Goal: Use online tool/utility: Utilize a website feature to perform a specific function

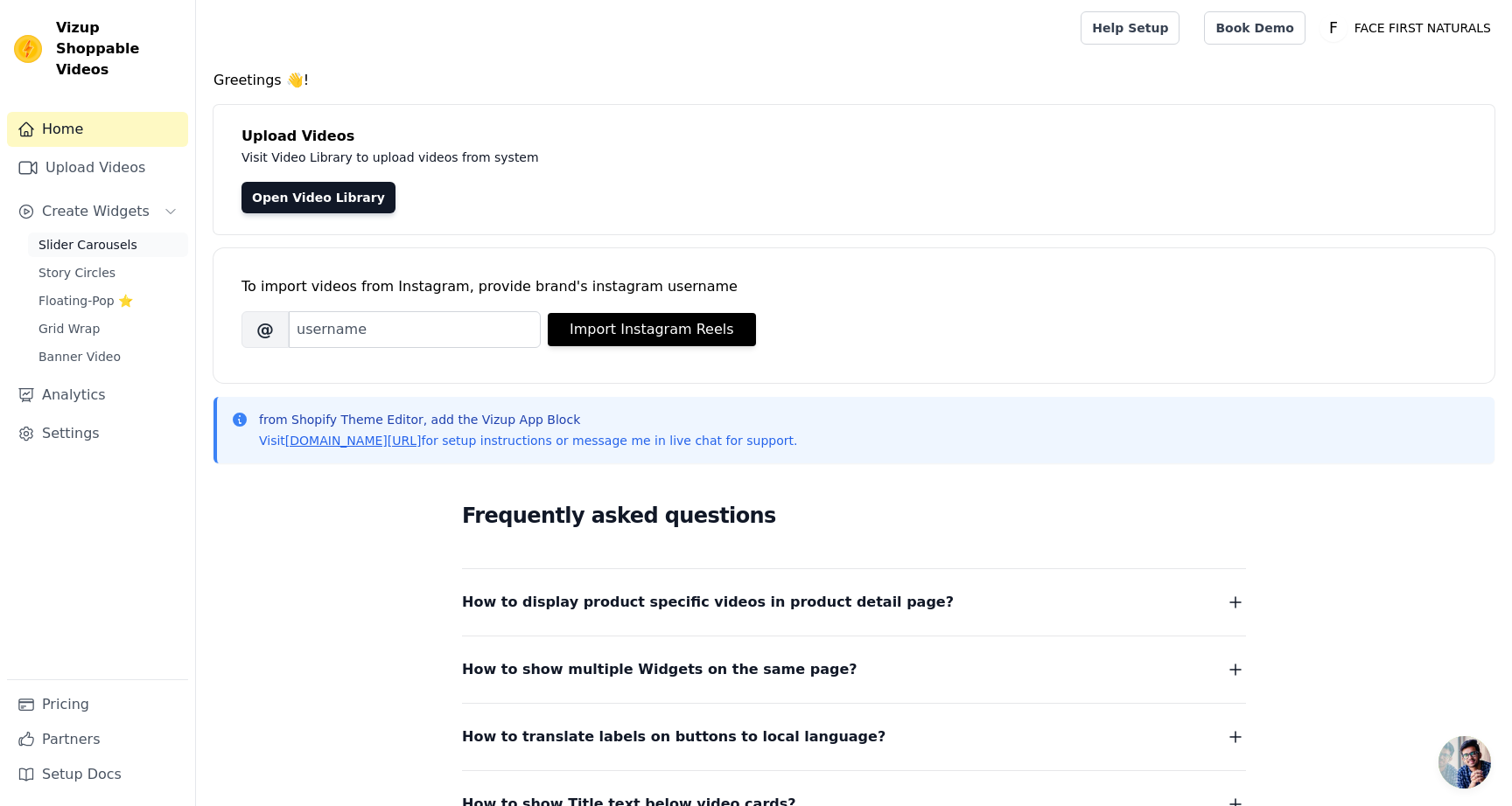
click at [108, 236] on span "Slider Carousels" at bounding box center [88, 245] width 99 height 18
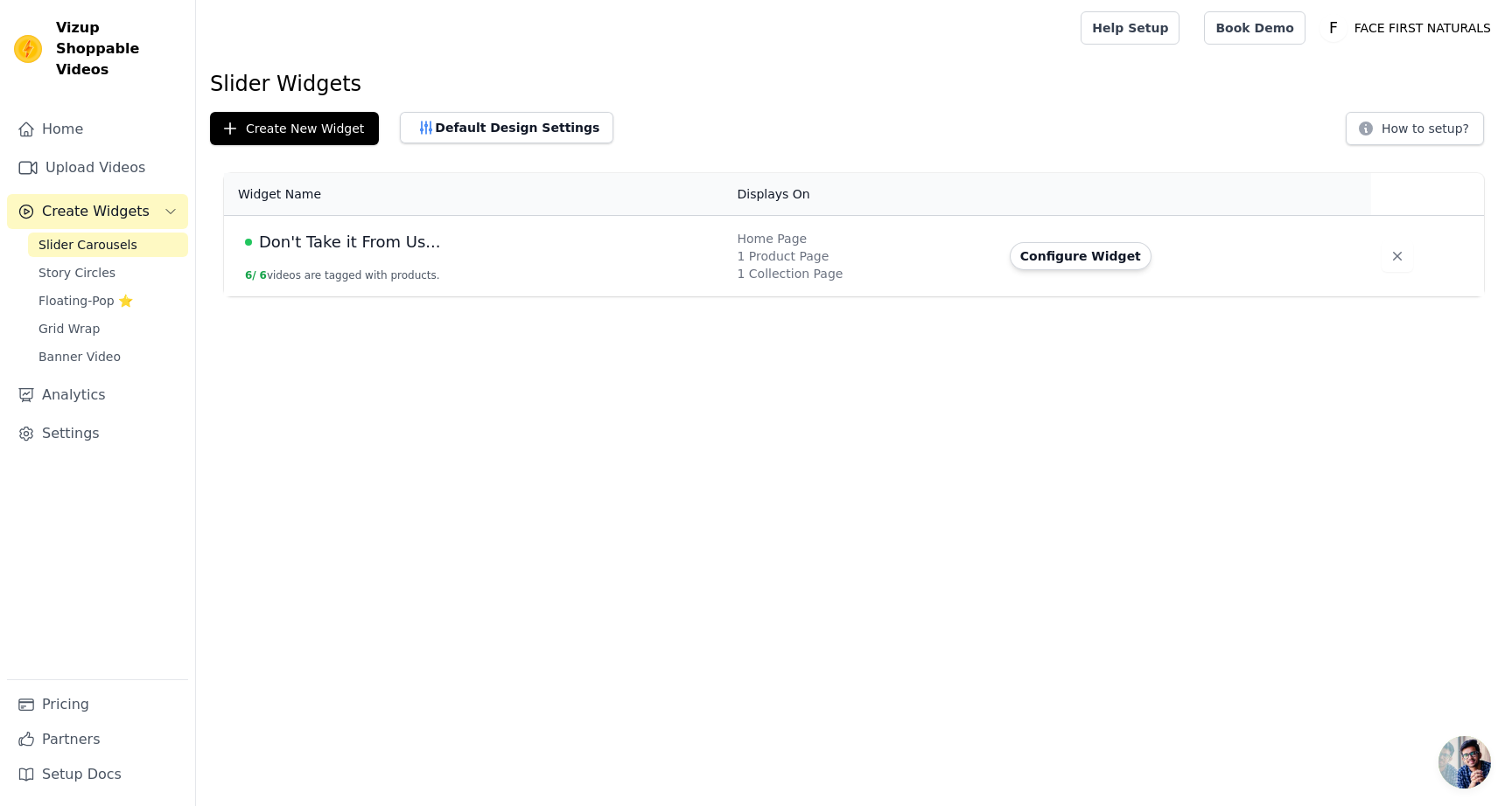
click at [322, 237] on span "Don't Take it From Us..." at bounding box center [350, 242] width 182 height 25
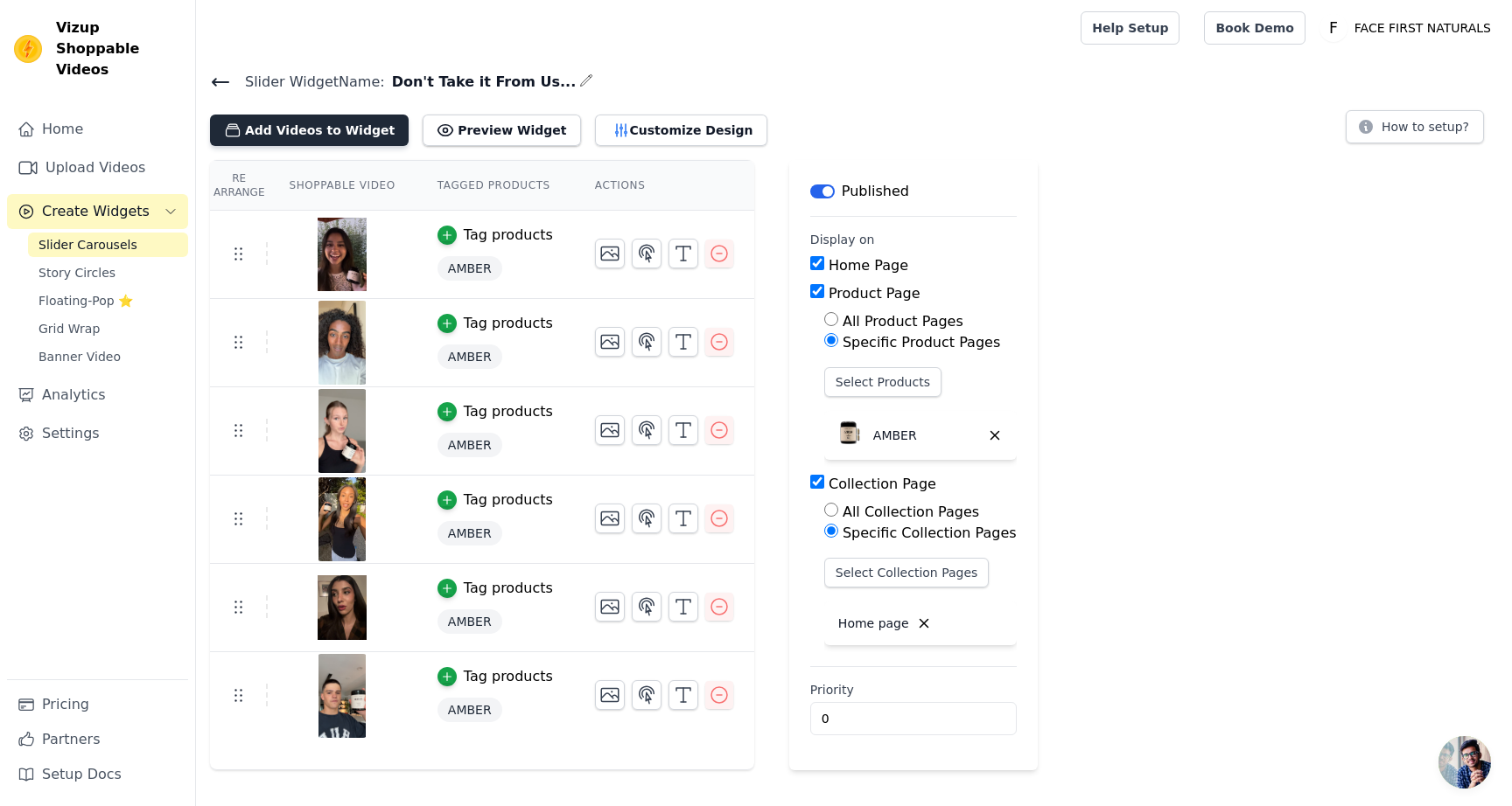
click at [335, 127] on button "Add Videos to Widget" at bounding box center [308, 130] width 198 height 32
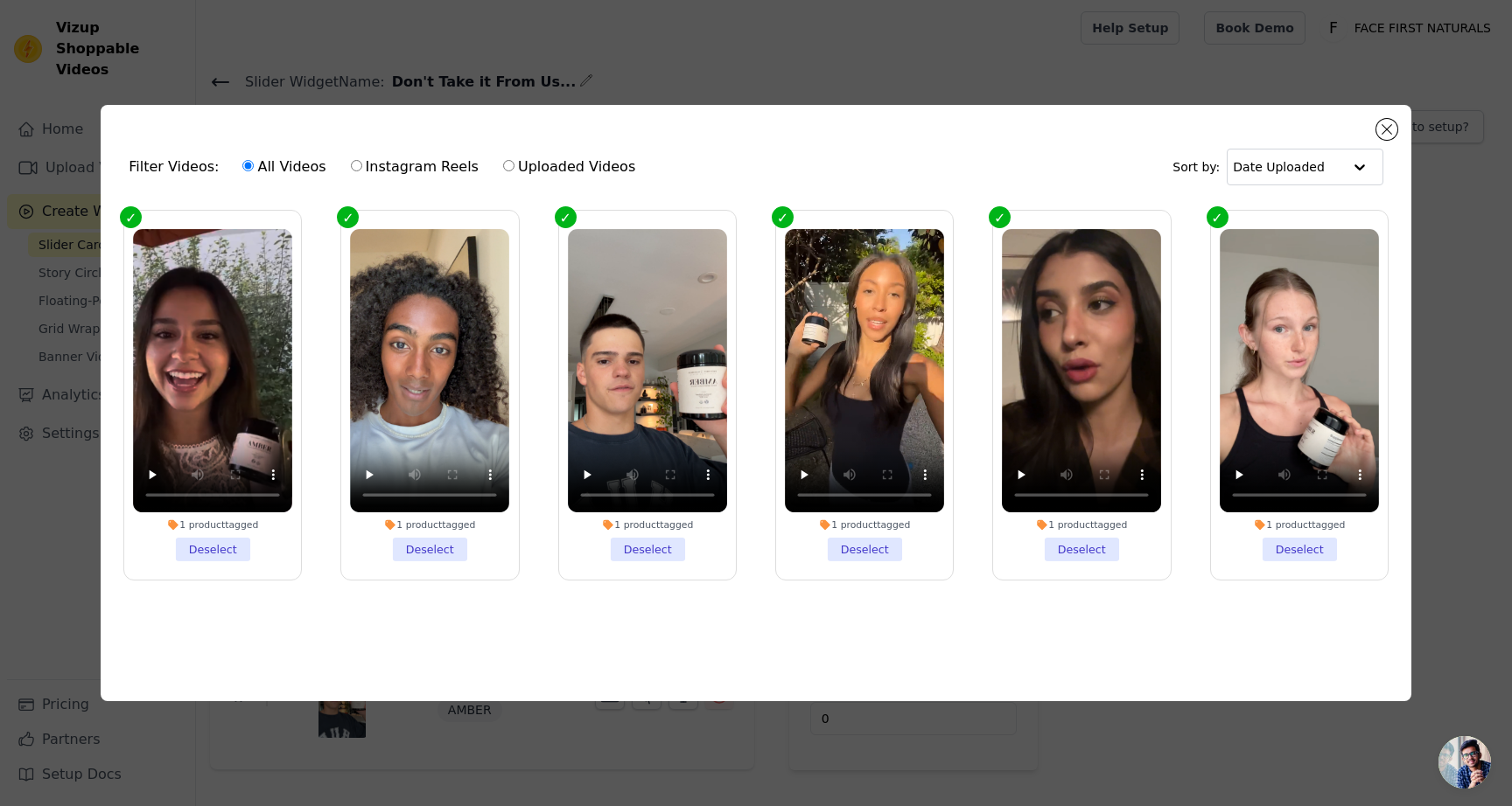
click at [1375, 121] on div "Filter Videos: All Videos Instagram Reels Uploaded Videos Sort by: Date Uploade…" at bounding box center [755, 403] width 1310 height 596
click at [1382, 123] on button "Close modal" at bounding box center [1387, 129] width 21 height 21
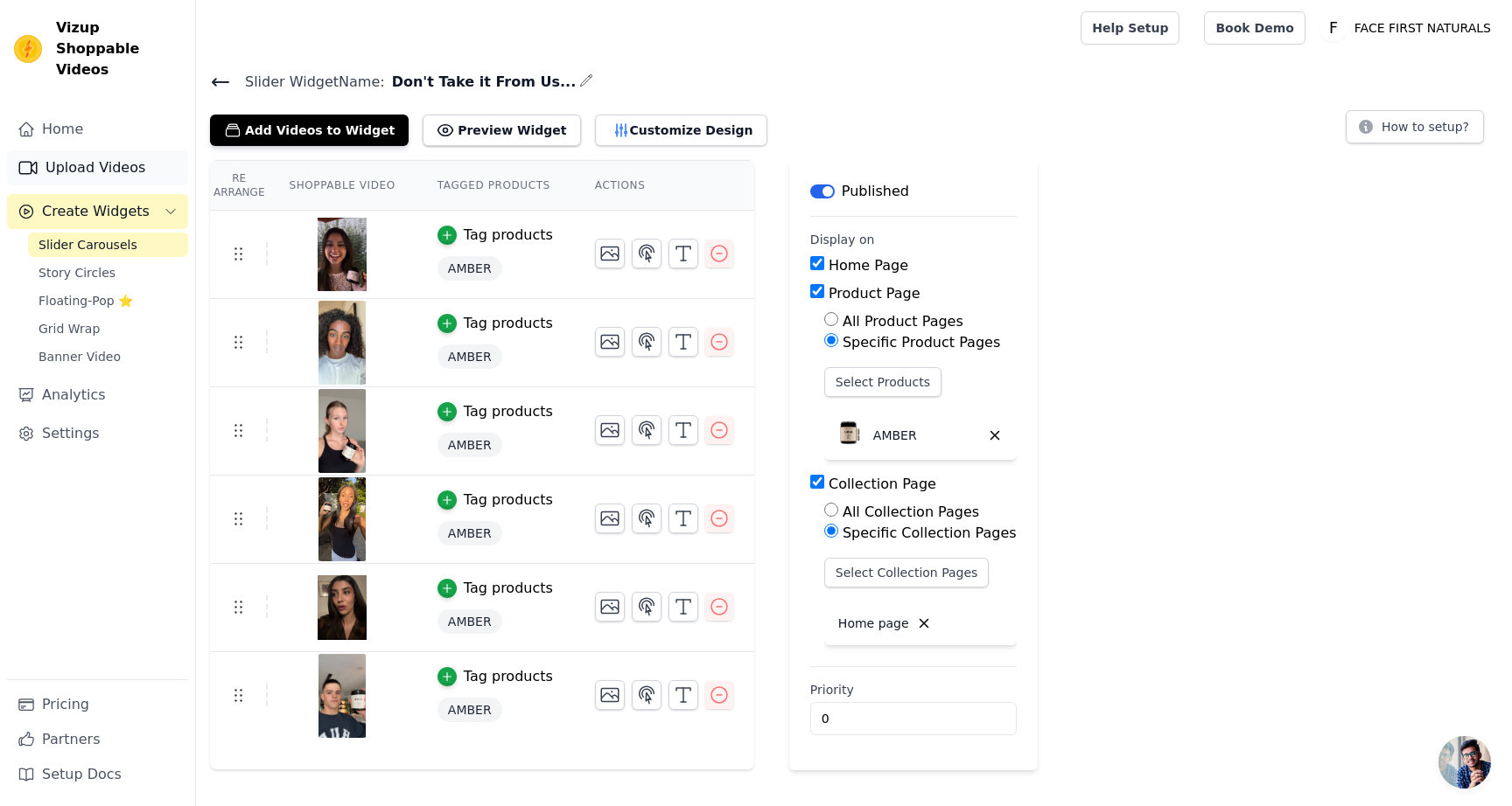
click at [110, 151] on link "Upload Videos" at bounding box center [98, 168] width 182 height 35
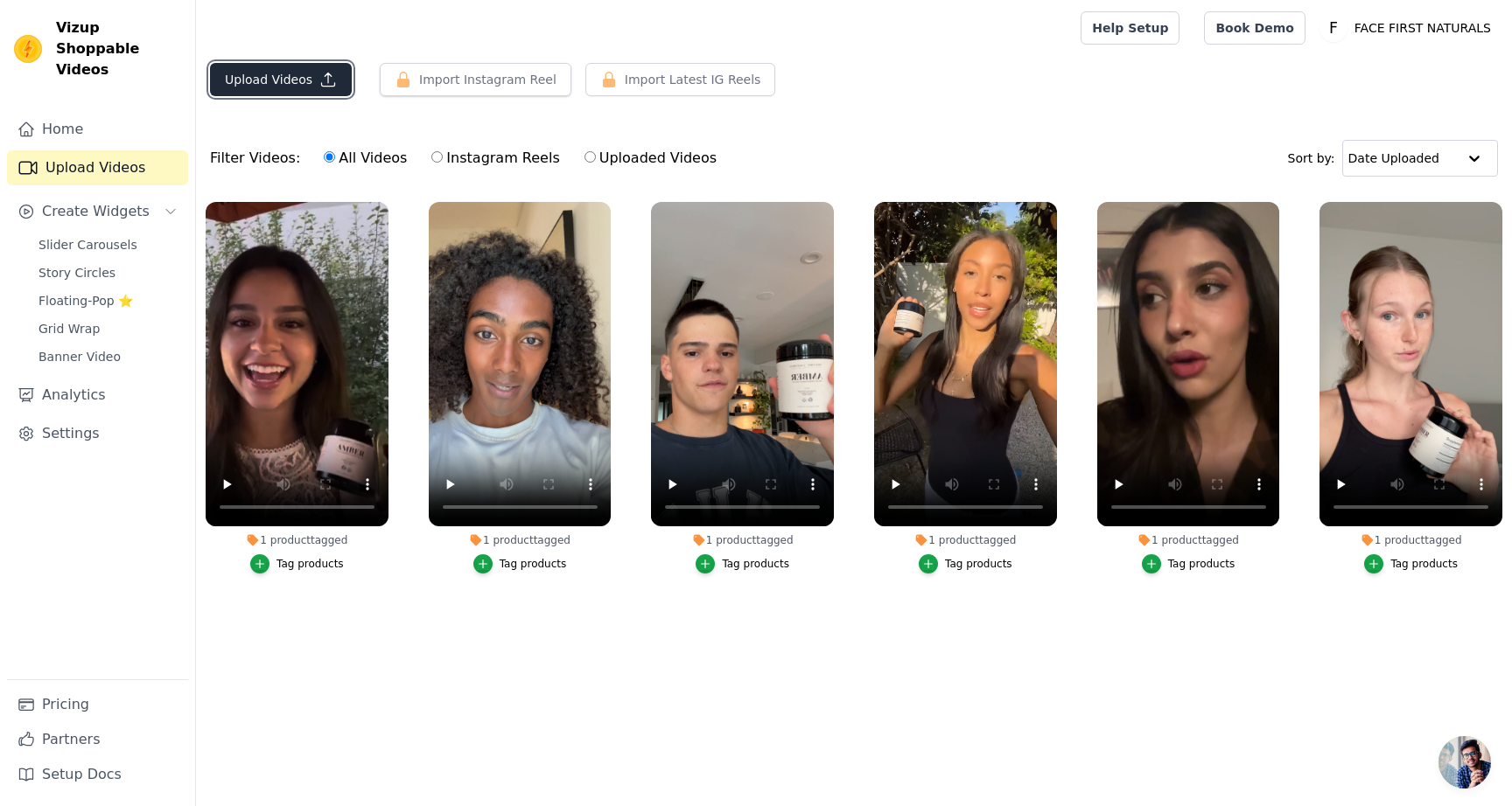
click at [294, 83] on button "Upload Videos" at bounding box center [280, 79] width 142 height 33
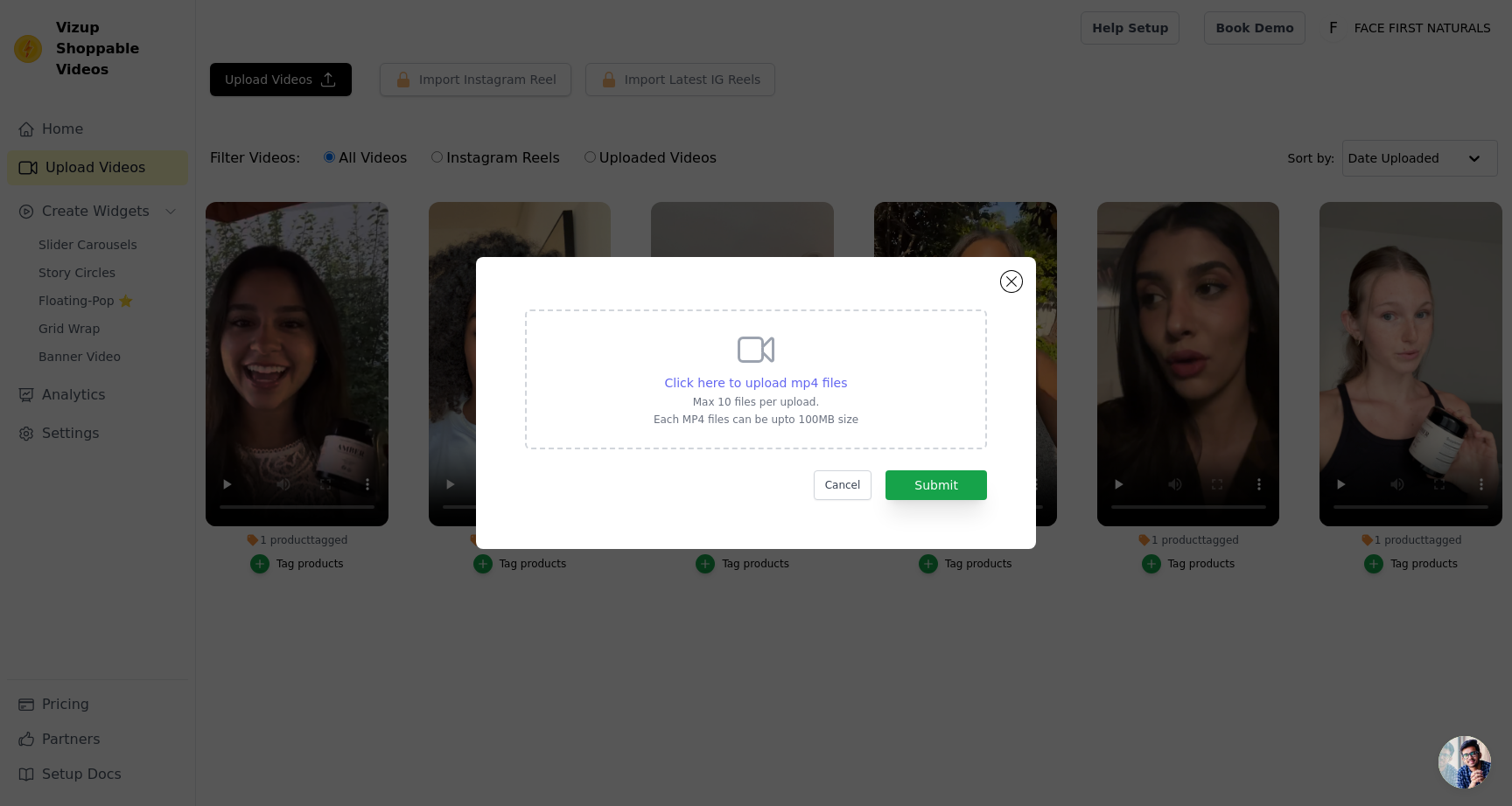
click at [695, 388] on span "Click here to upload mp4 files" at bounding box center [757, 383] width 183 height 14
click at [846, 374] on input "Click here to upload mp4 files Max 10 files per upload. Each MP4 files can be u…" at bounding box center [846, 373] width 1 height 1
click at [784, 370] on div "Click here to upload mp4 files Max 10 files per upload. Each MP4 files can be u…" at bounding box center [756, 377] width 204 height 98
click at [846, 373] on input "Click here to upload mp4 files Max 10 files per upload. Each MP4 files can be u…" at bounding box center [846, 373] width 1 height 1
type input "C:\fakepath\3A63A0D6-31DB-448D-B625-C09C0AE11B7B 2.mp4"
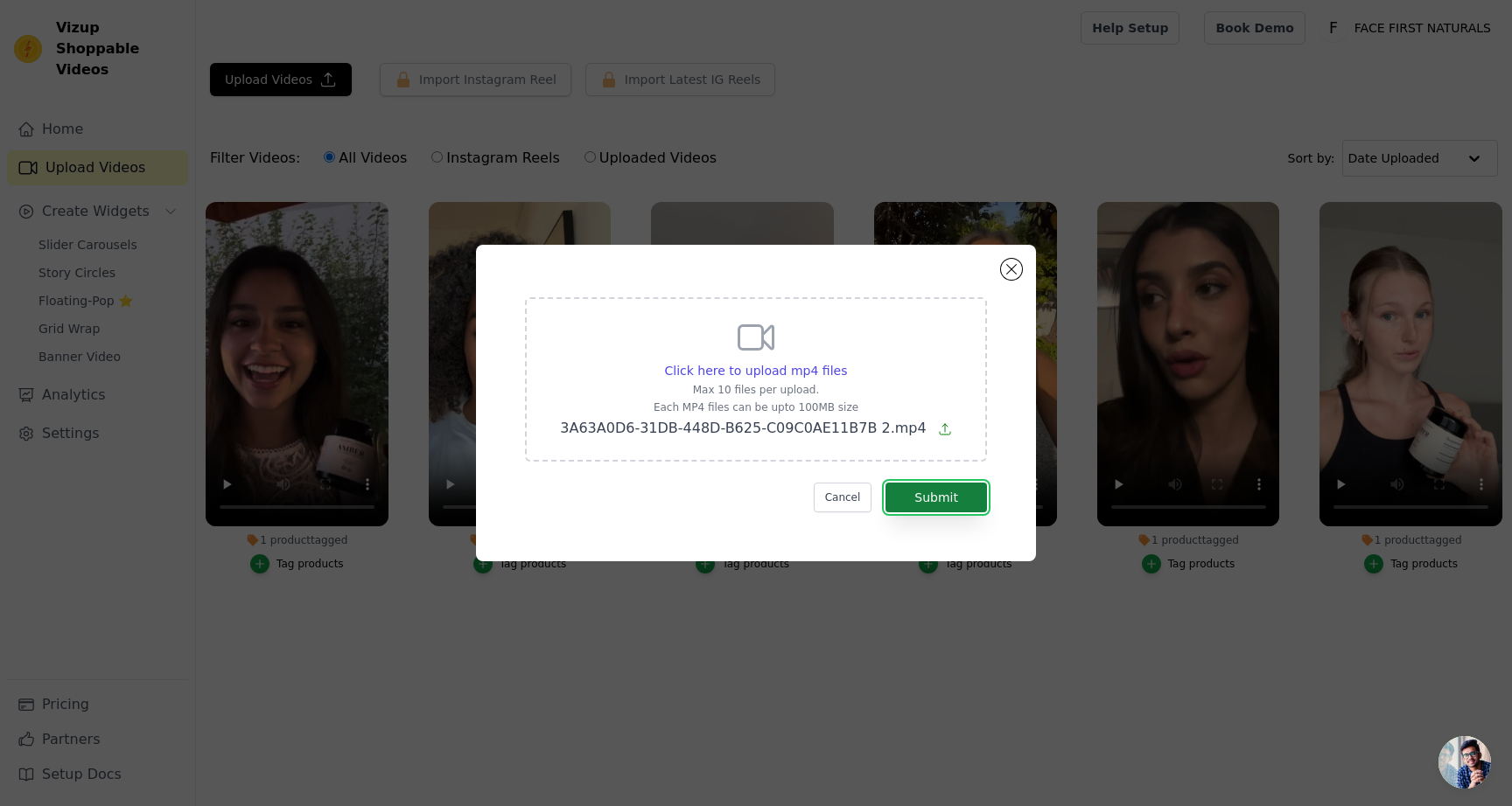
click at [953, 495] on button "Submit" at bounding box center [936, 498] width 101 height 30
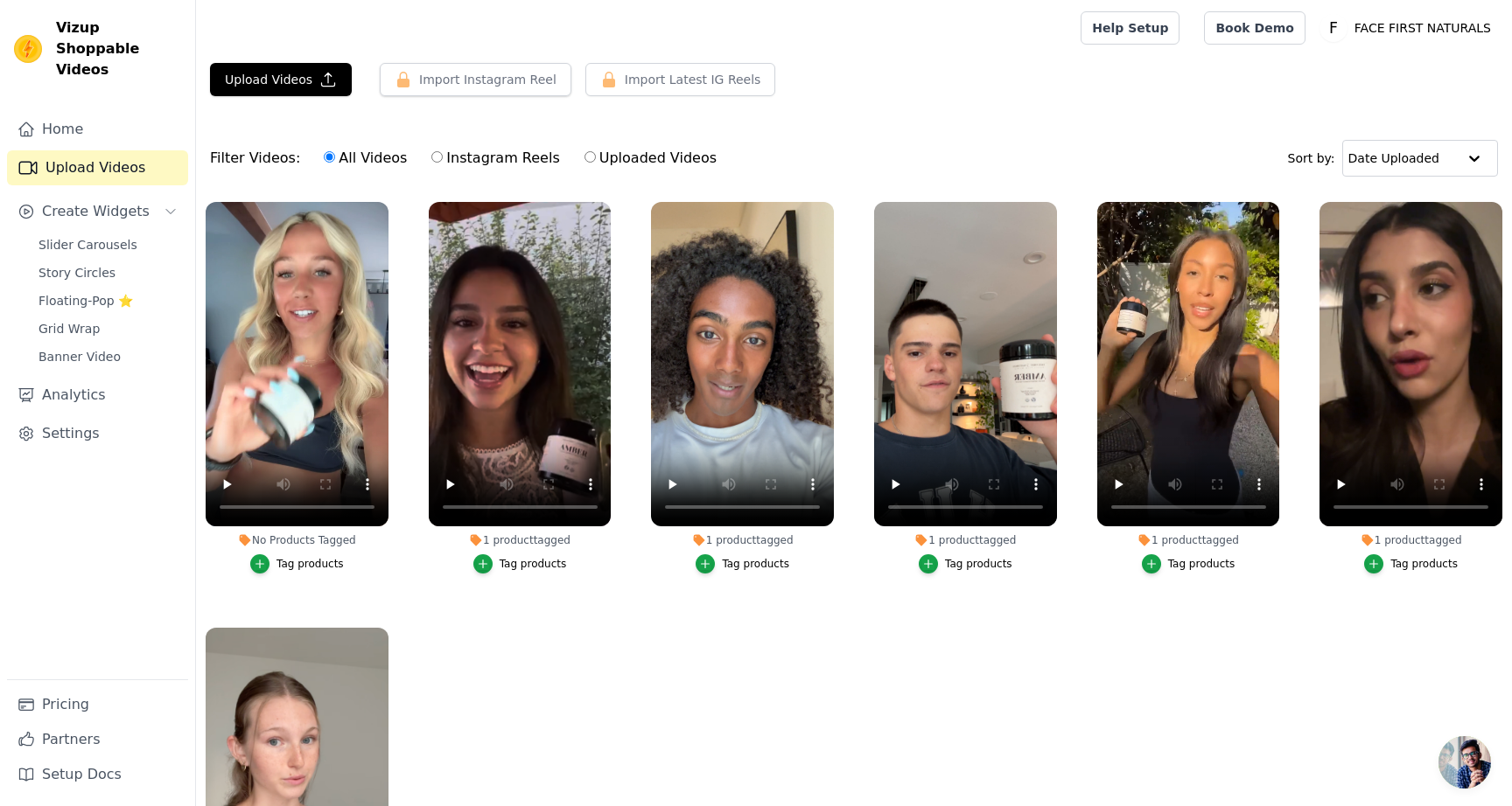
click at [318, 558] on div "Tag products" at bounding box center [310, 564] width 67 height 14
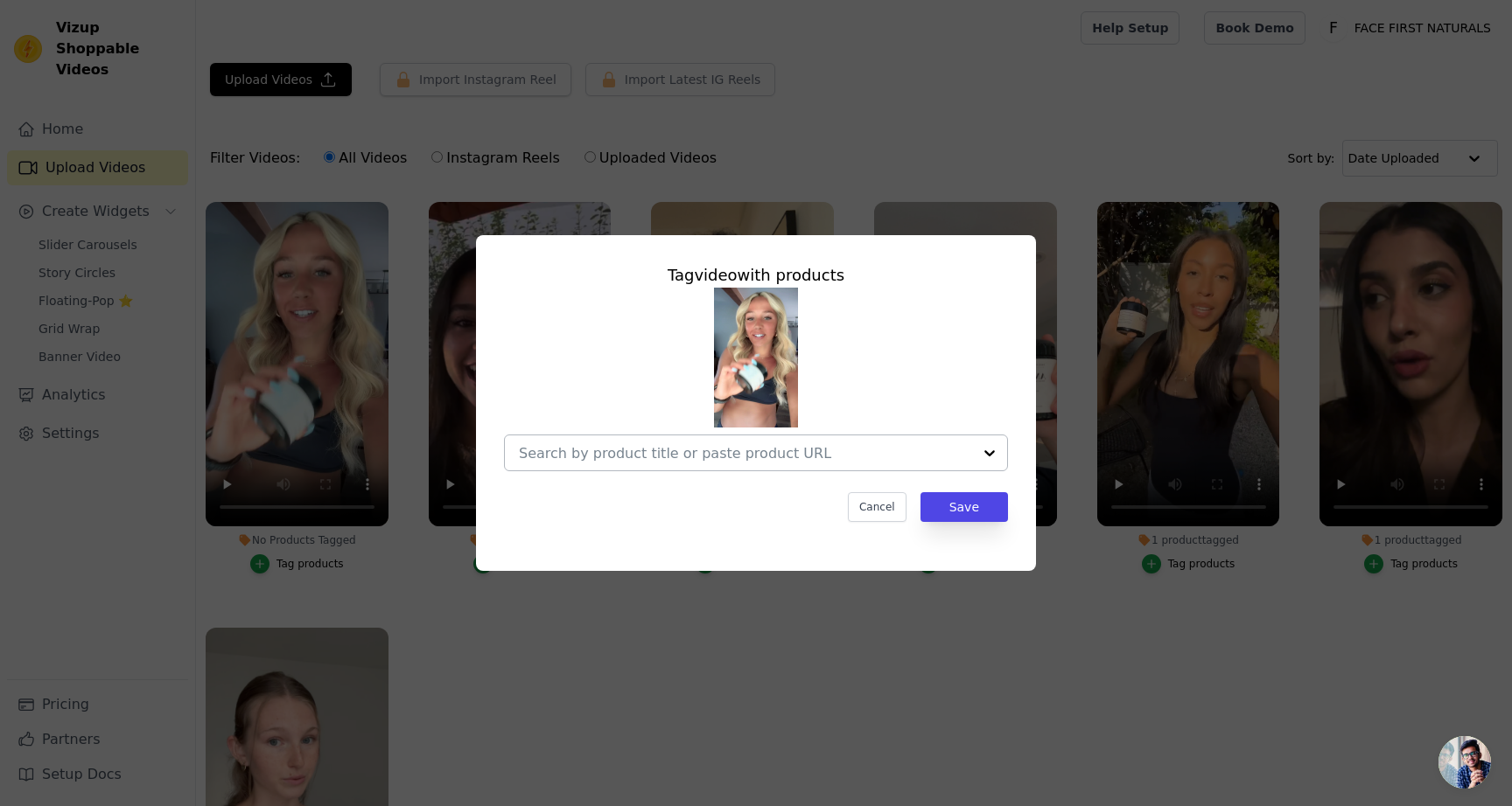
click at [824, 457] on input "No Products Tagged Tag video with products Cancel Save Tag products" at bounding box center [745, 453] width 453 height 17
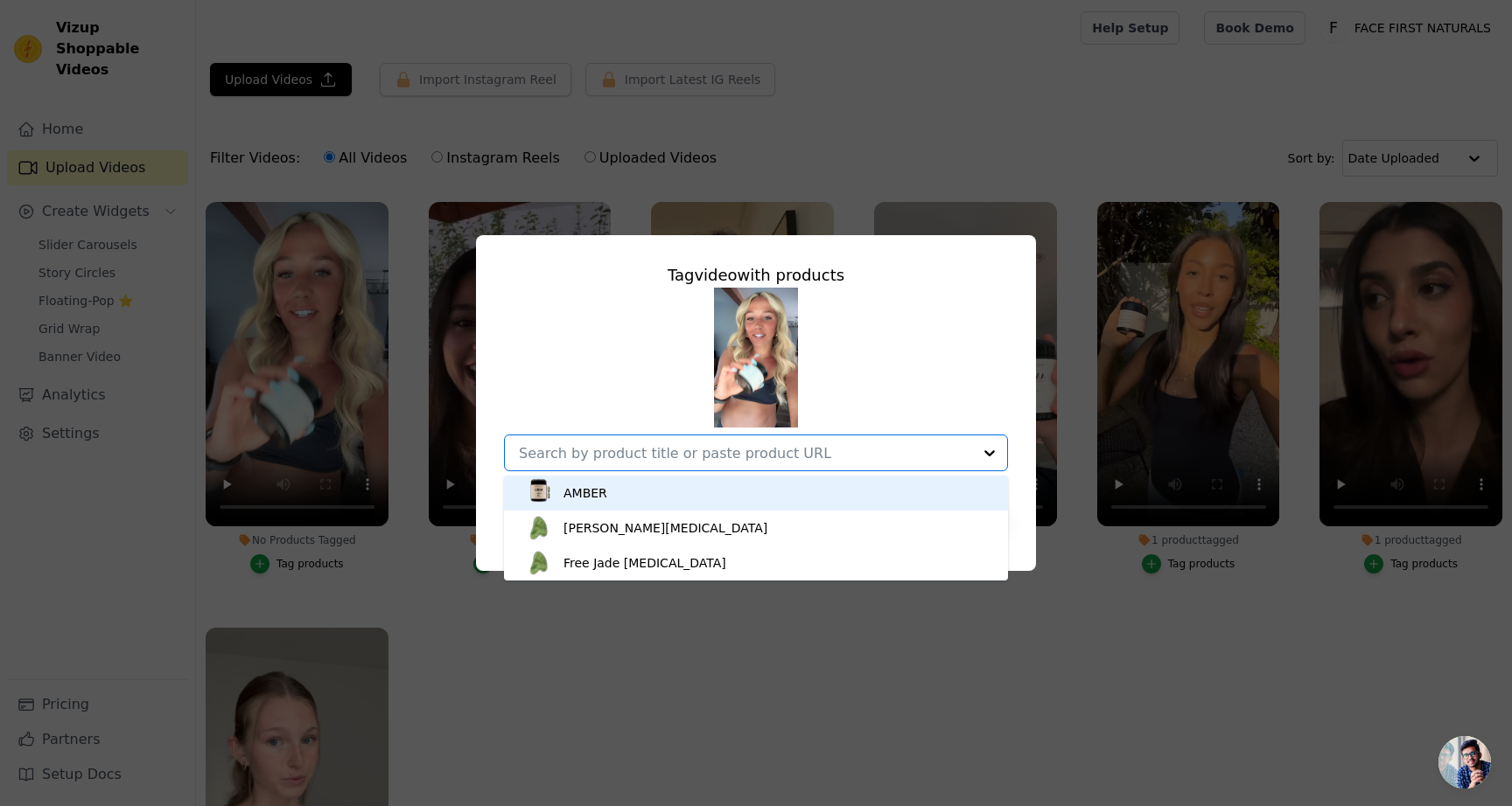
click at [698, 489] on div "AMBER" at bounding box center [756, 493] width 469 height 35
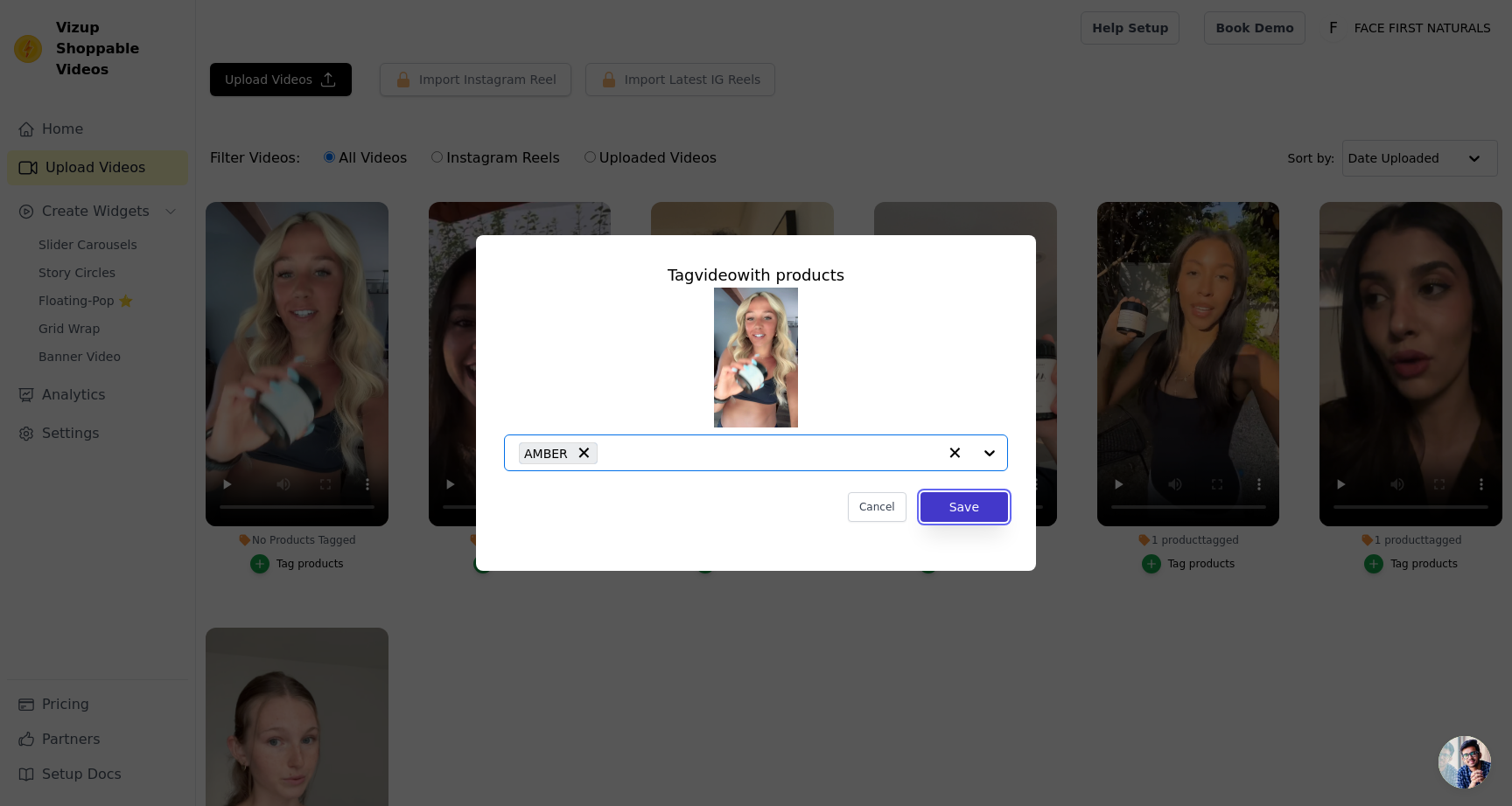
click at [952, 504] on button "Save" at bounding box center [963, 507] width 87 height 30
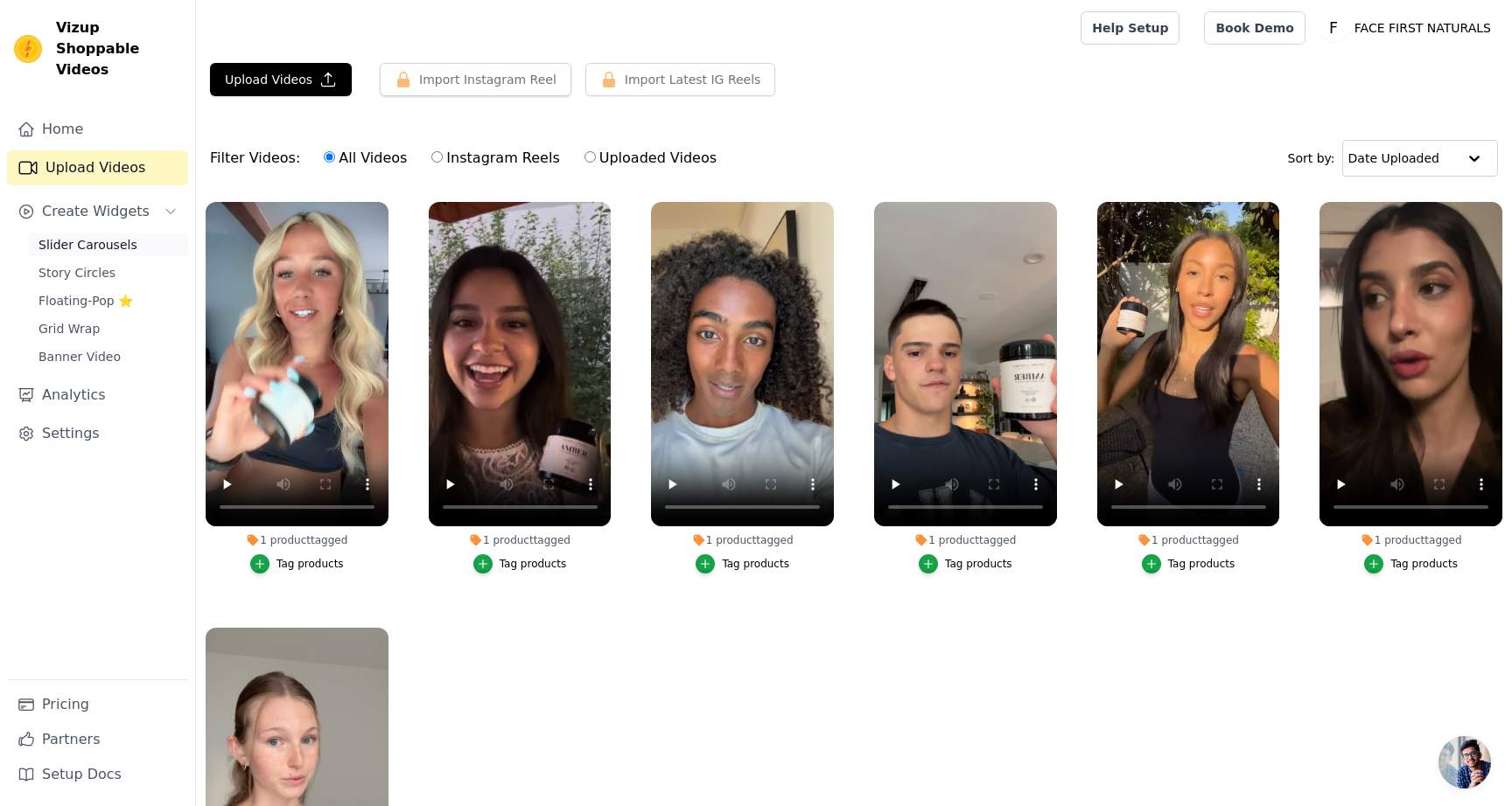
click at [70, 236] on span "Slider Carousels" at bounding box center [88, 245] width 99 height 18
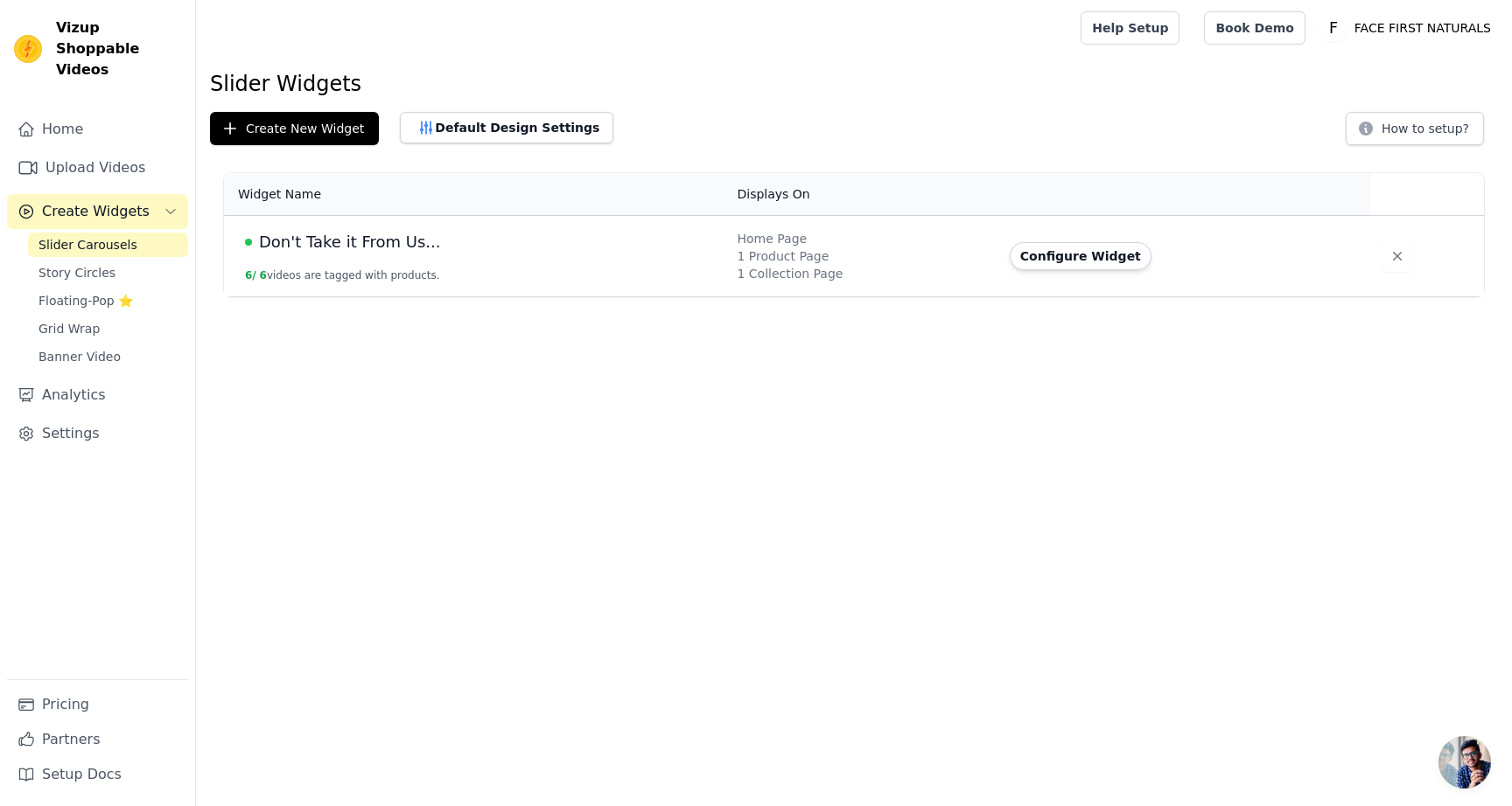
click at [401, 243] on span "Don't Take it From Us..." at bounding box center [350, 242] width 182 height 25
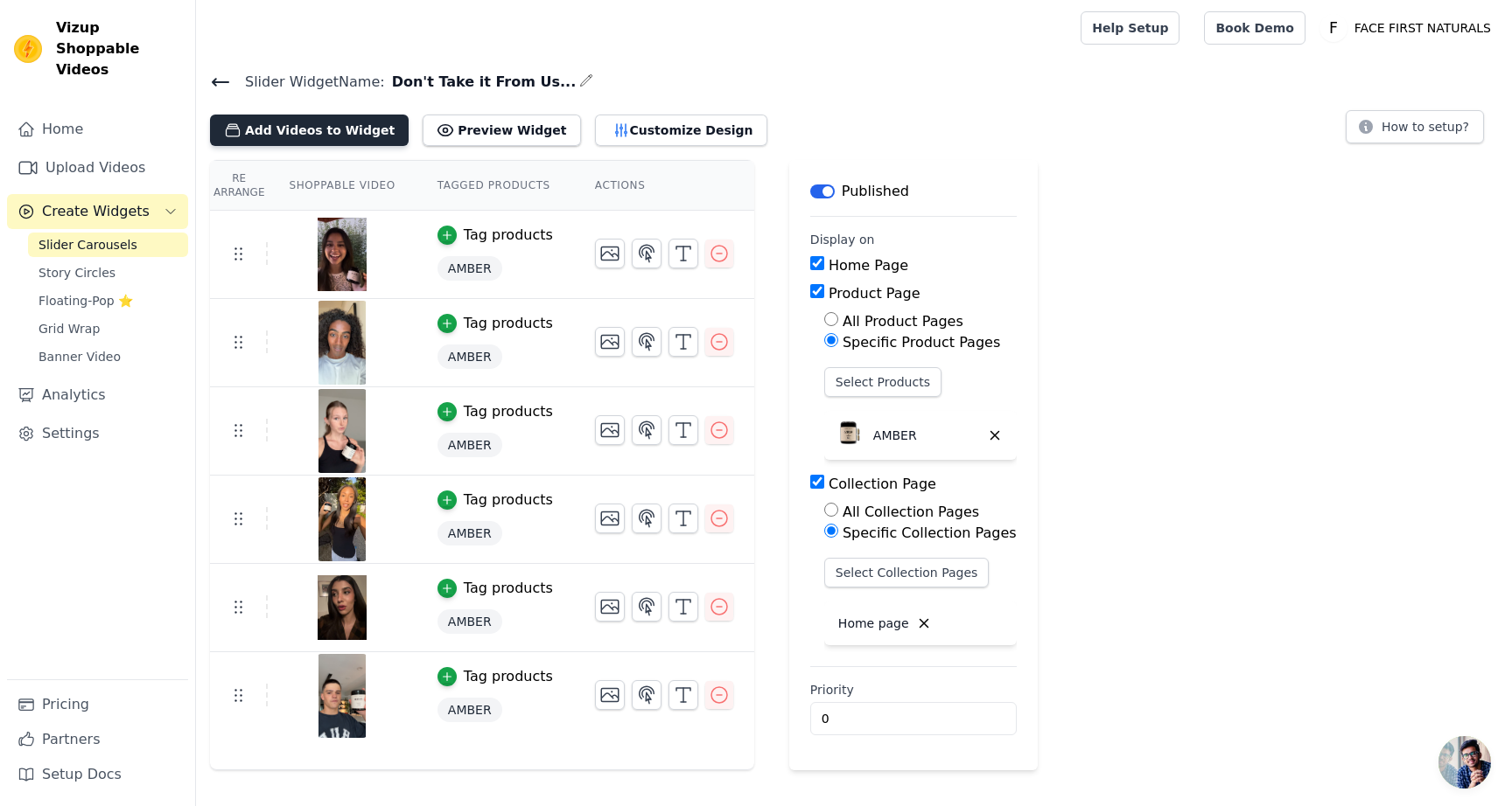
click at [360, 144] on button "Add Videos to Widget" at bounding box center [308, 130] width 198 height 32
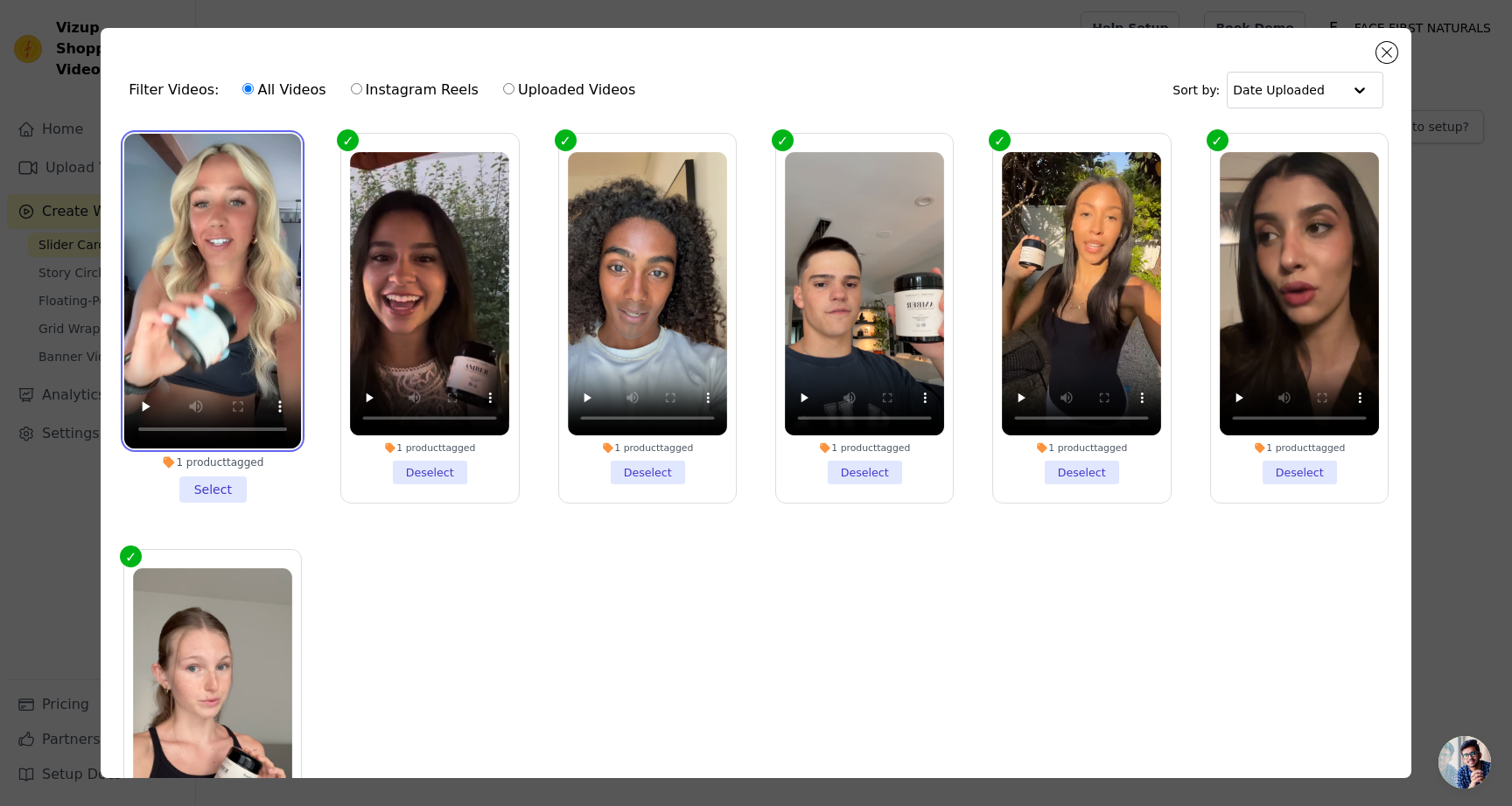
click at [184, 164] on video at bounding box center [212, 291] width 177 height 314
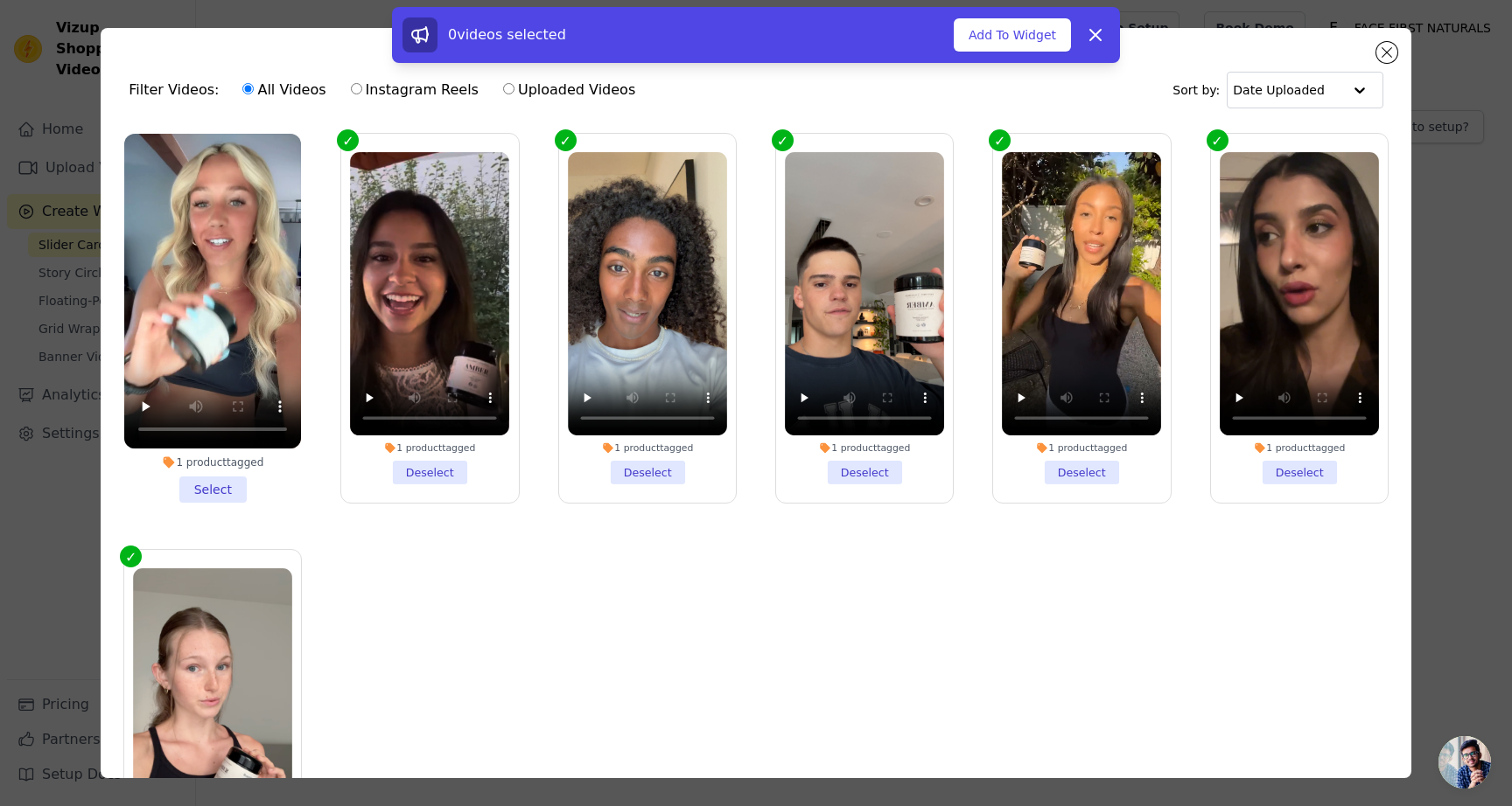
click at [227, 496] on li "1 product tagged Select" at bounding box center [212, 318] width 177 height 369
click at [0, 0] on input "1 product tagged Select" at bounding box center [0, 0] width 0 height 0
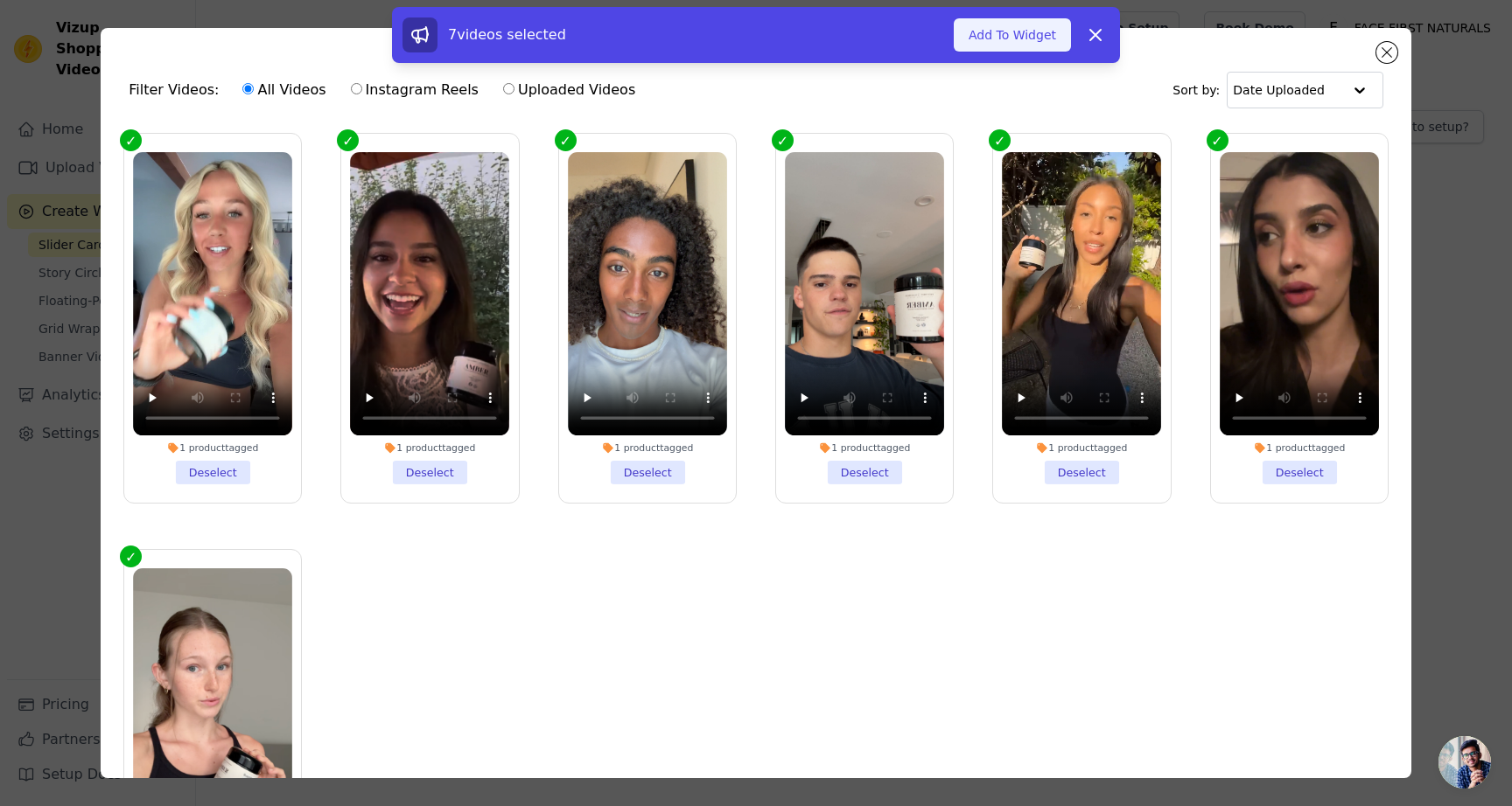
click at [1019, 44] on button "Add To Widget" at bounding box center [1012, 35] width 117 height 33
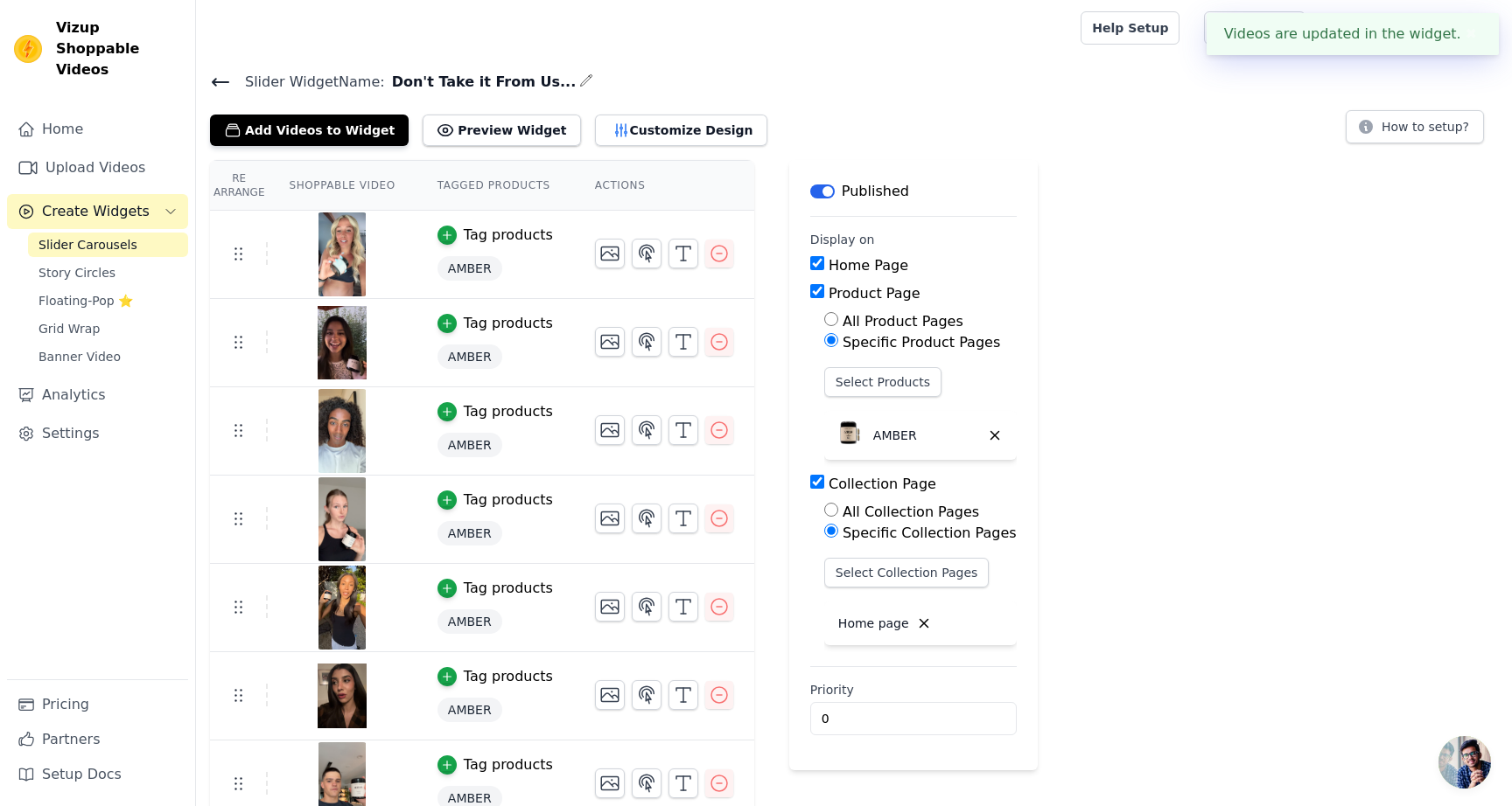
scroll to position [22, 0]
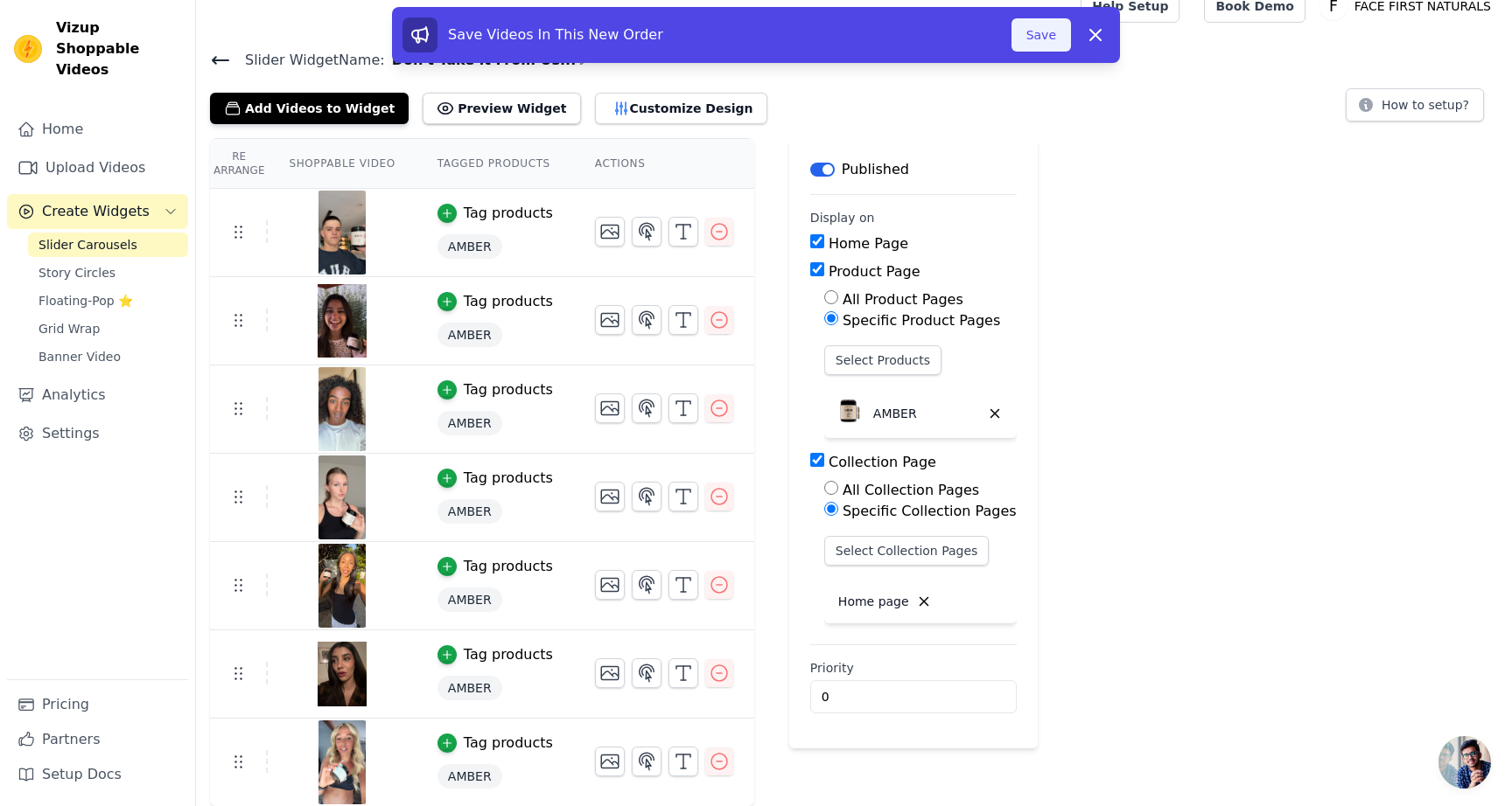
click at [1022, 43] on button "Save" at bounding box center [1041, 35] width 60 height 33
click at [1044, 32] on button "Save" at bounding box center [1041, 35] width 60 height 33
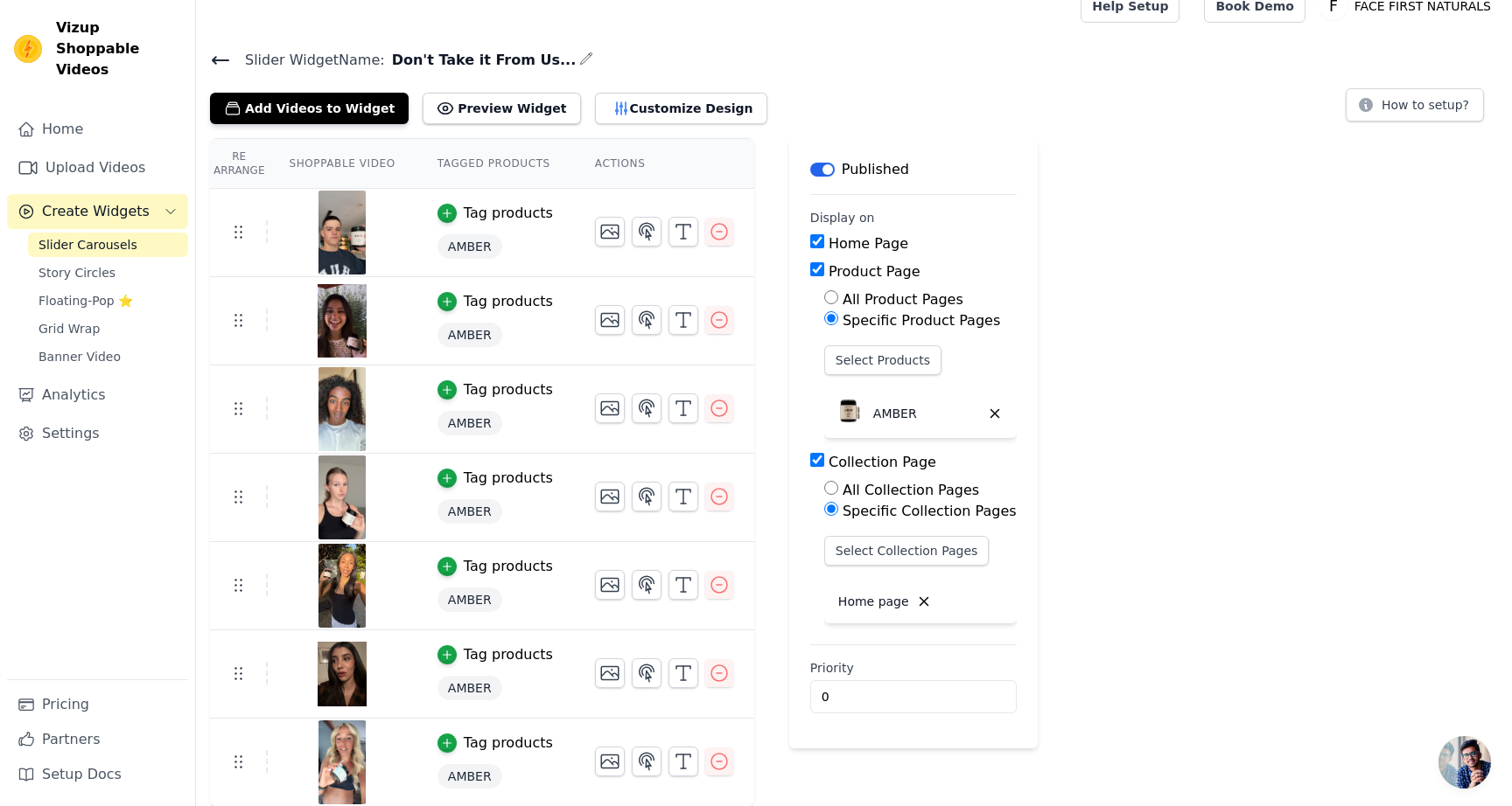
scroll to position [0, 0]
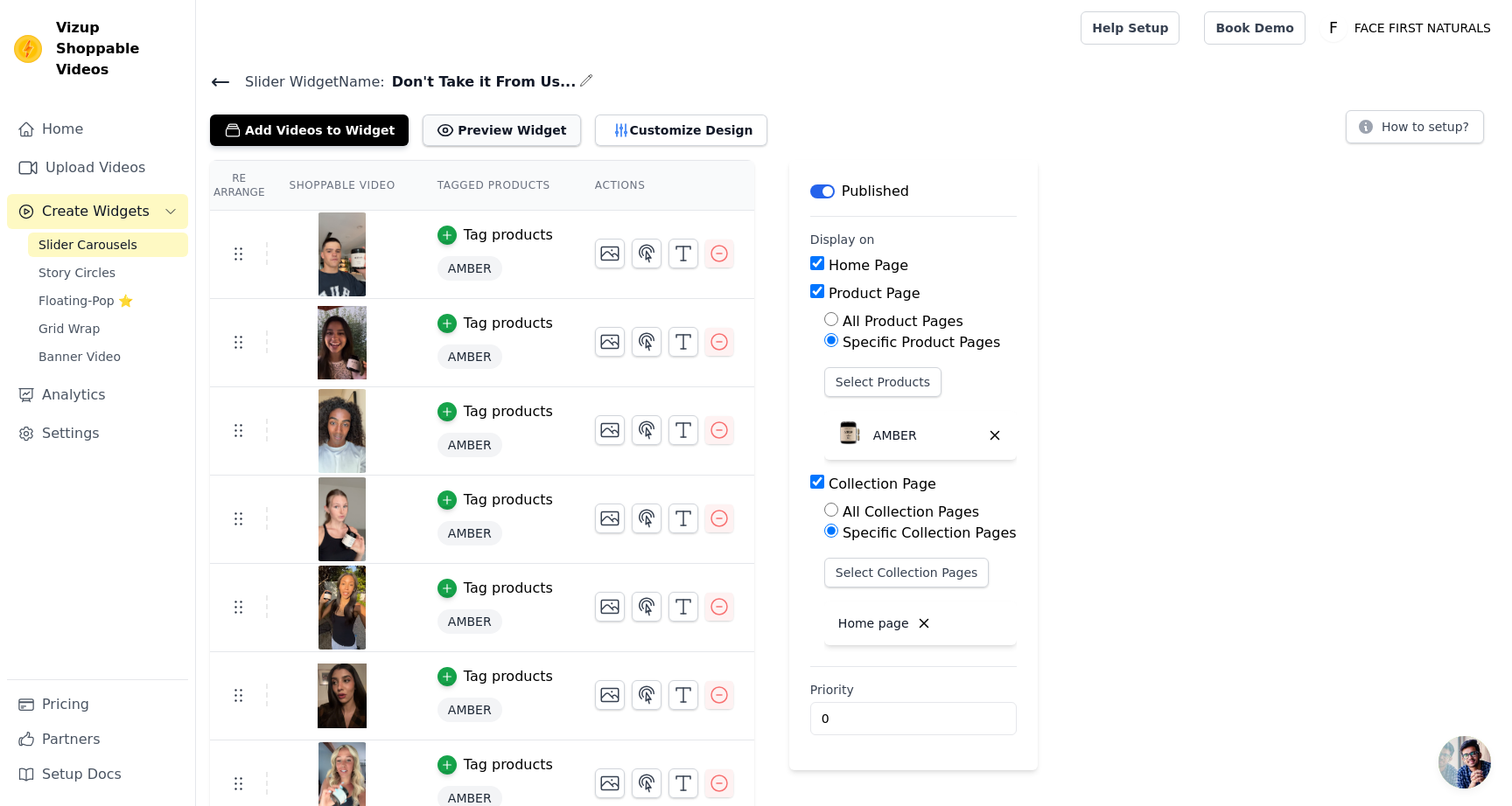
click at [455, 129] on button "Preview Widget" at bounding box center [501, 130] width 158 height 32
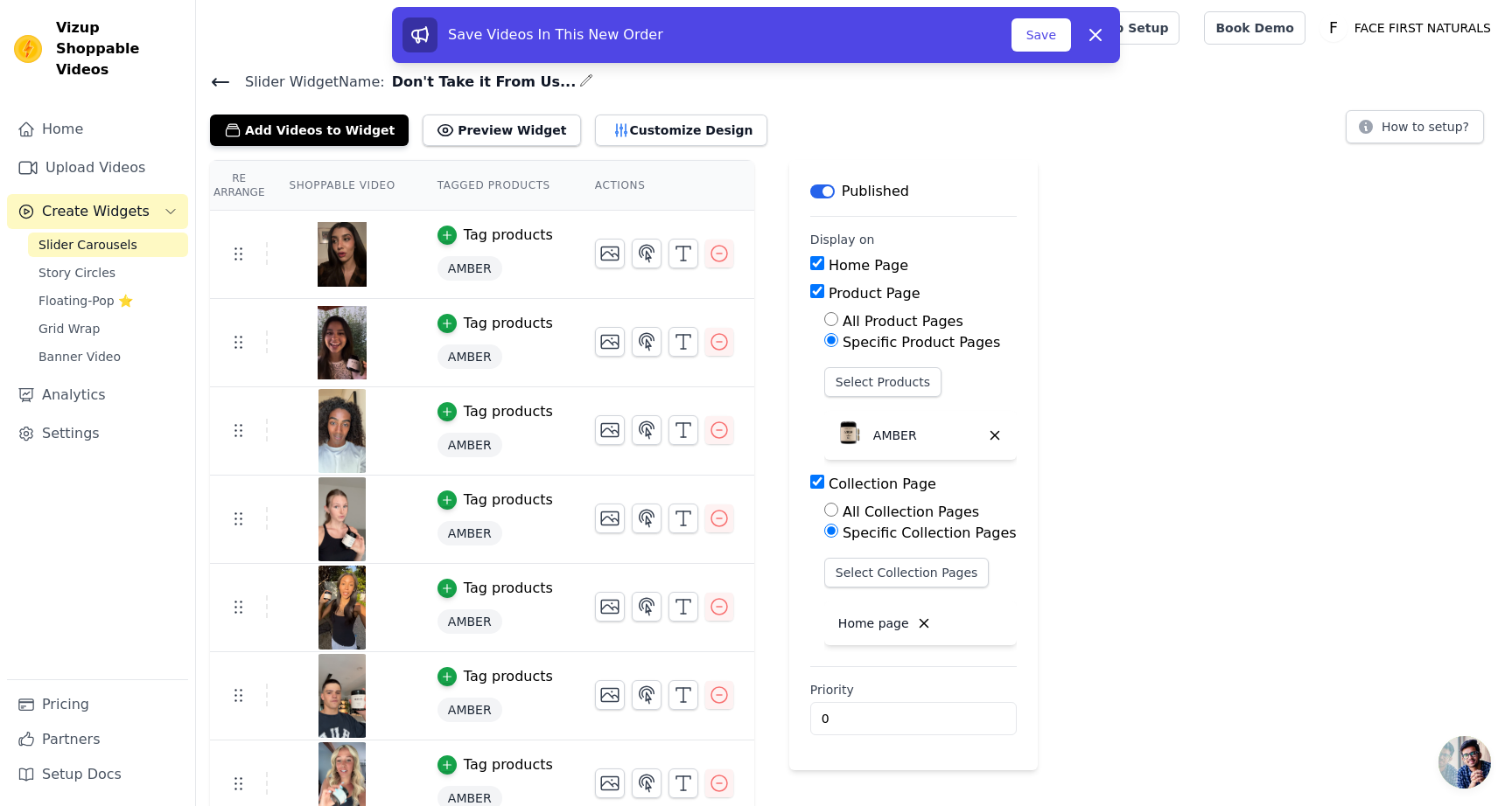
scroll to position [22, 0]
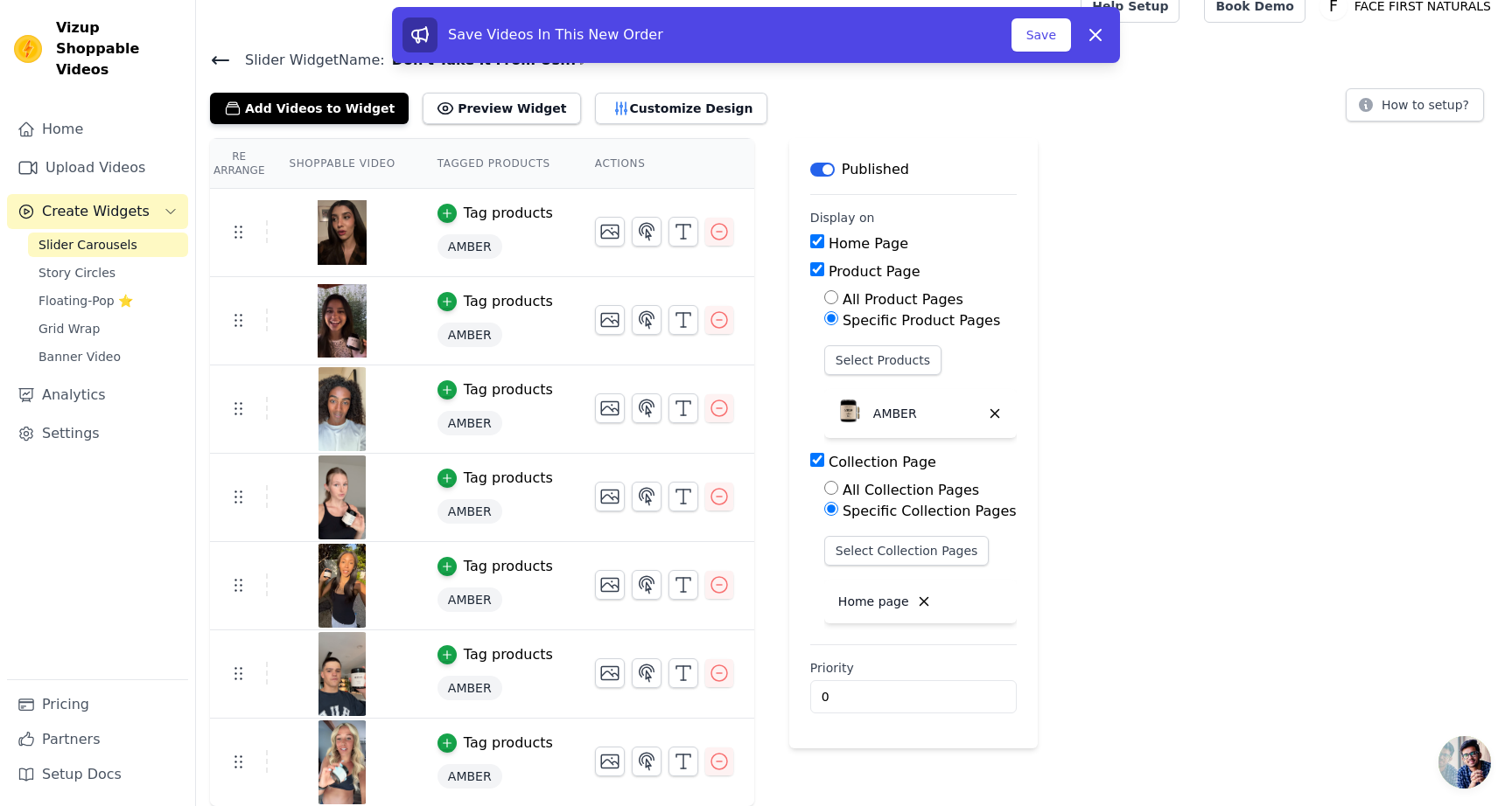
click at [1034, 54] on div "Save Videos In This New Order Save Dismiss" at bounding box center [756, 35] width 728 height 56
click at [1033, 28] on button "Save" at bounding box center [1041, 35] width 60 height 33
